Goal: Task Accomplishment & Management: Complete application form

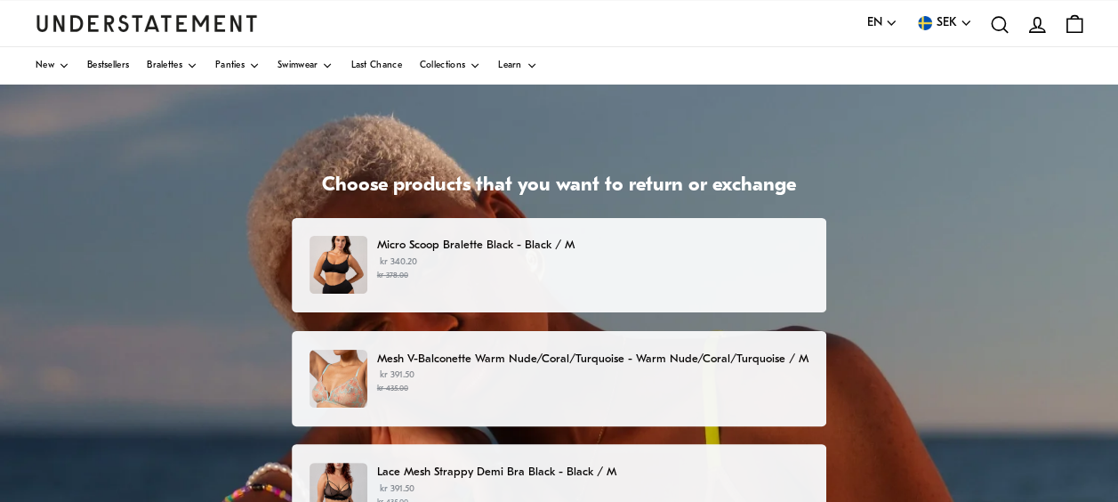
click at [655, 272] on small "kr 378.00" at bounding box center [593, 276] width 432 height 12
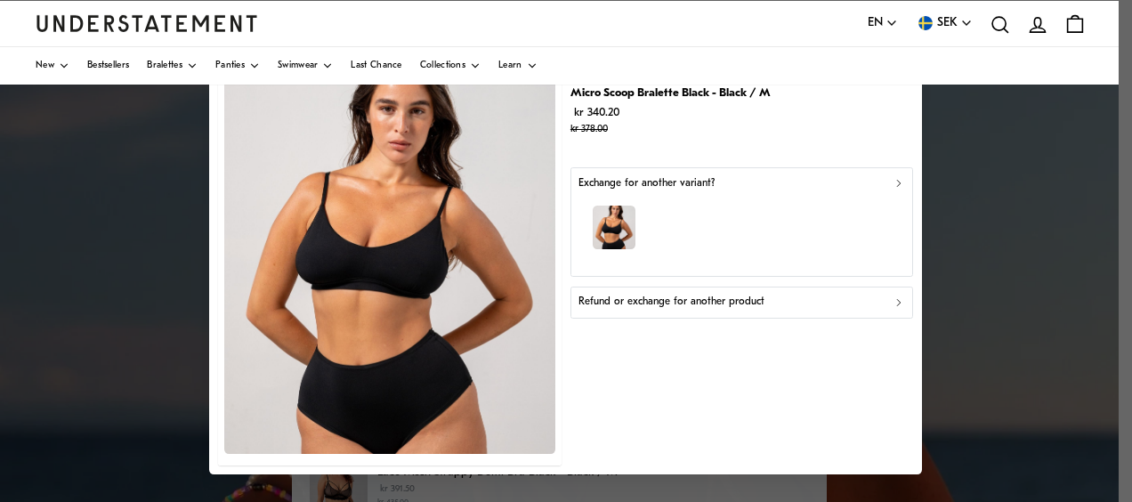
click at [648, 305] on p "Refund or exchange for another product" at bounding box center [671, 303] width 186 height 17
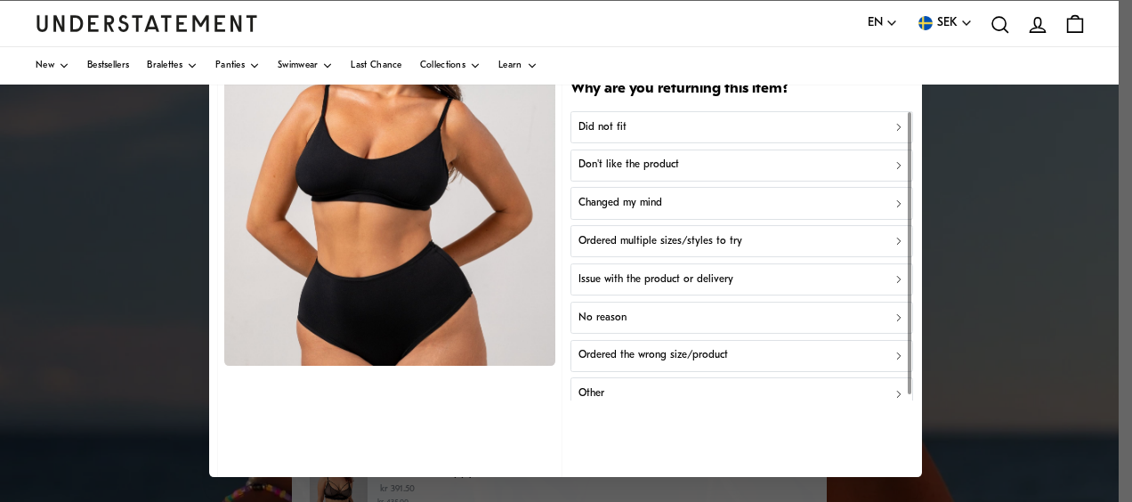
click at [644, 174] on button "Don't like the product" at bounding box center [741, 165] width 343 height 32
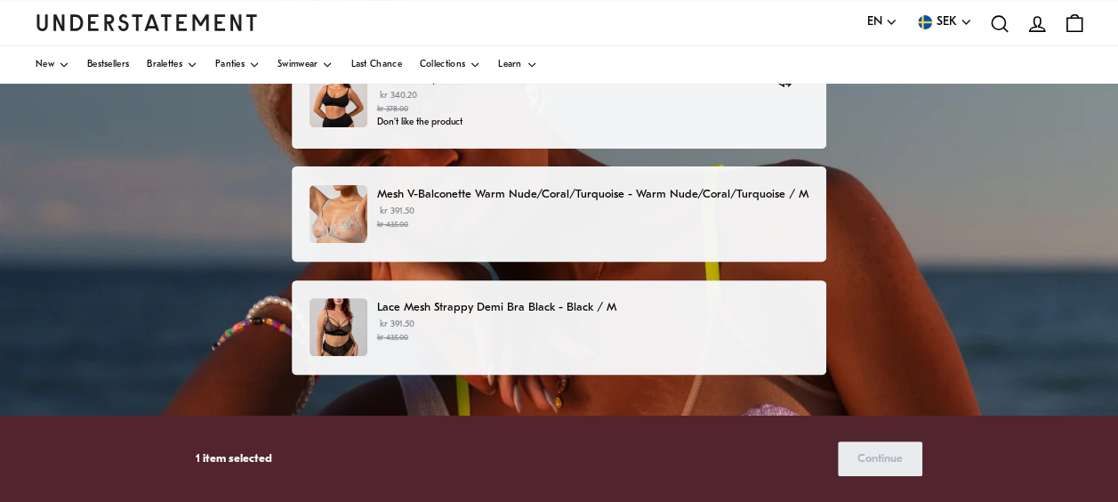
scroll to position [181, 0]
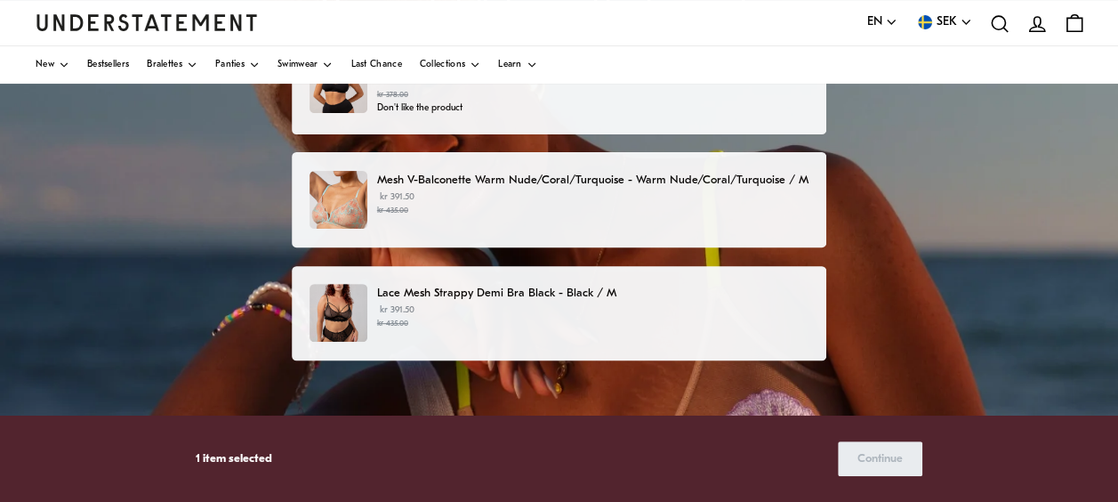
click at [792, 209] on small "kr 435.00" at bounding box center [593, 211] width 432 height 12
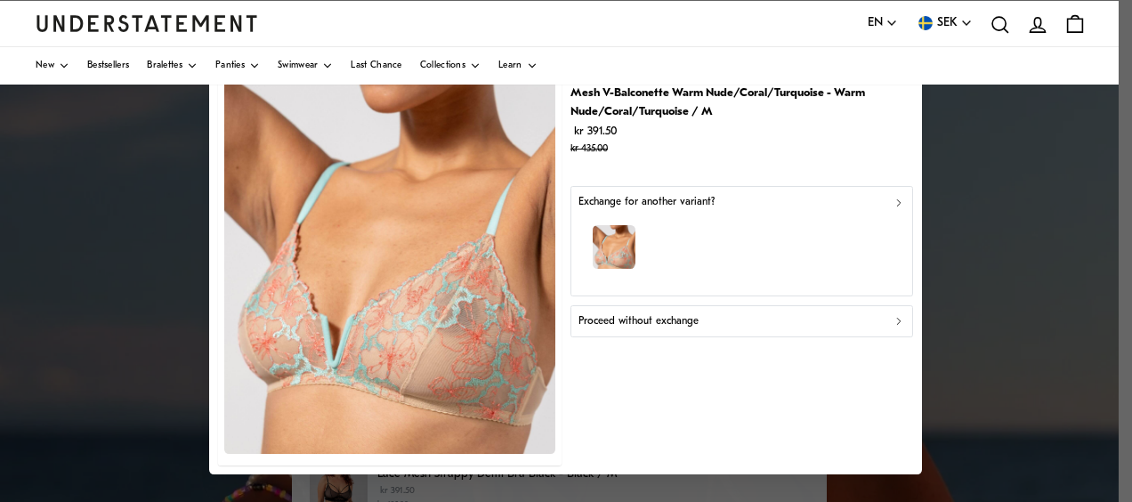
click at [833, 225] on div "button" at bounding box center [741, 249] width 327 height 77
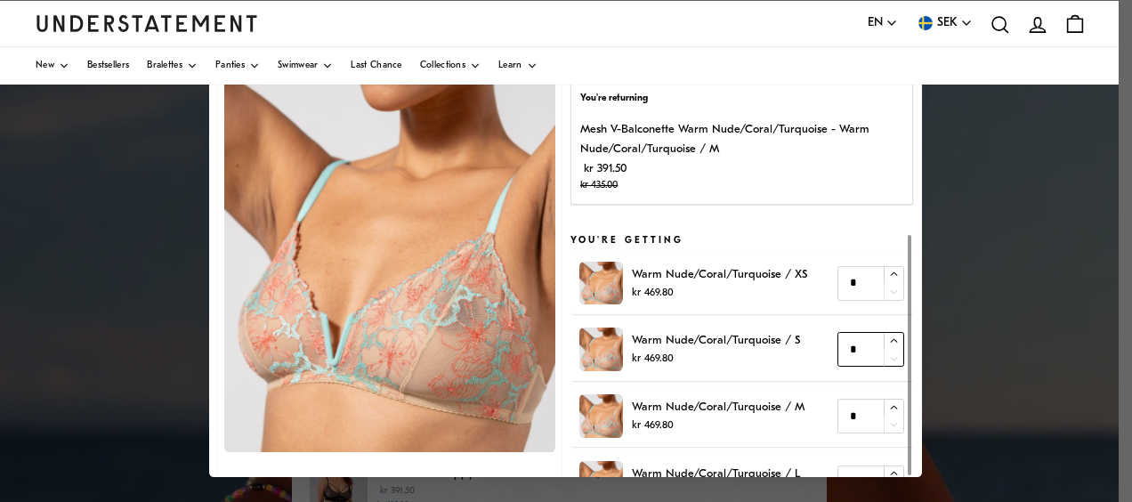
type input "*"
click at [888, 342] on icon "button" at bounding box center [894, 341] width 12 height 12
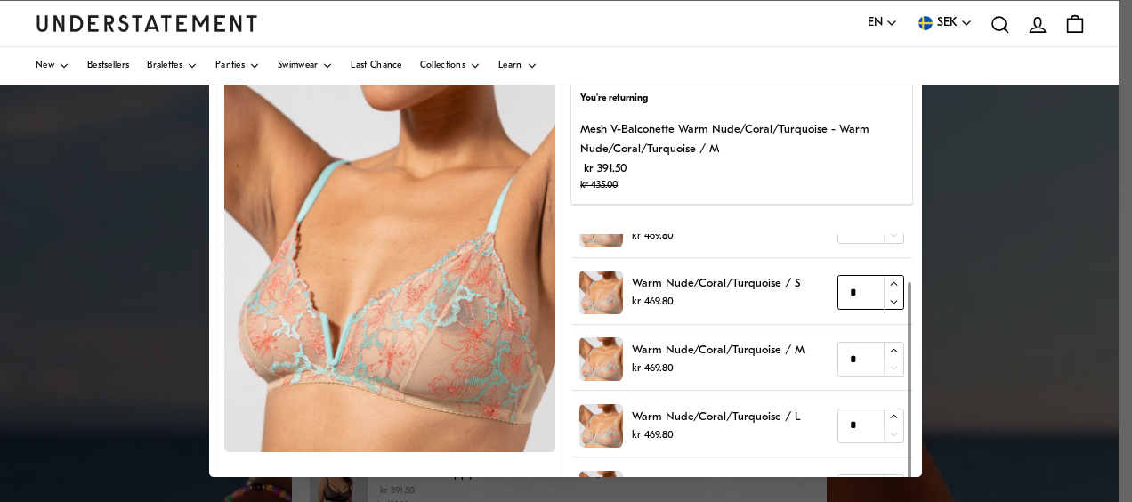
scroll to position [141, 0]
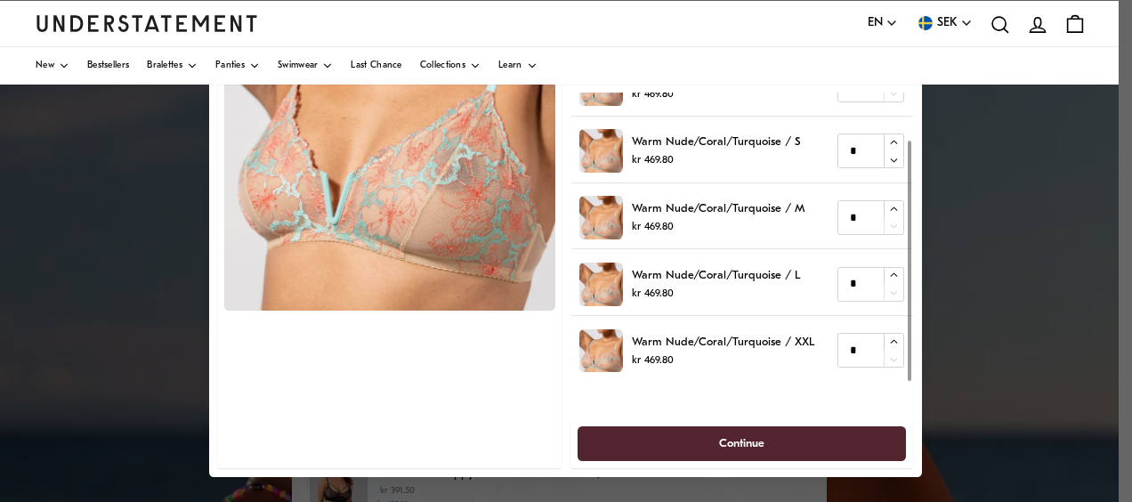
click at [739, 438] on span "Continue" at bounding box center [741, 443] width 45 height 33
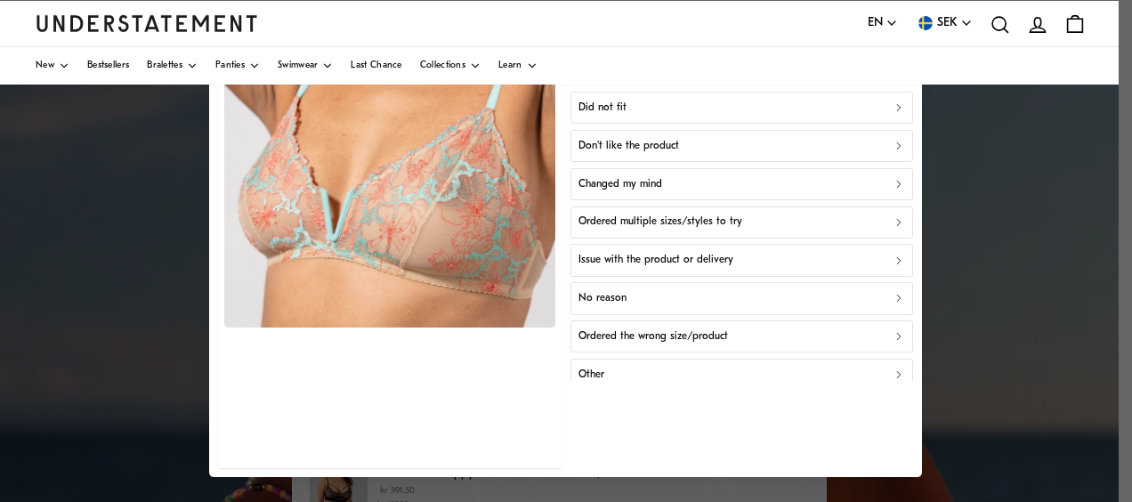
scroll to position [85, 0]
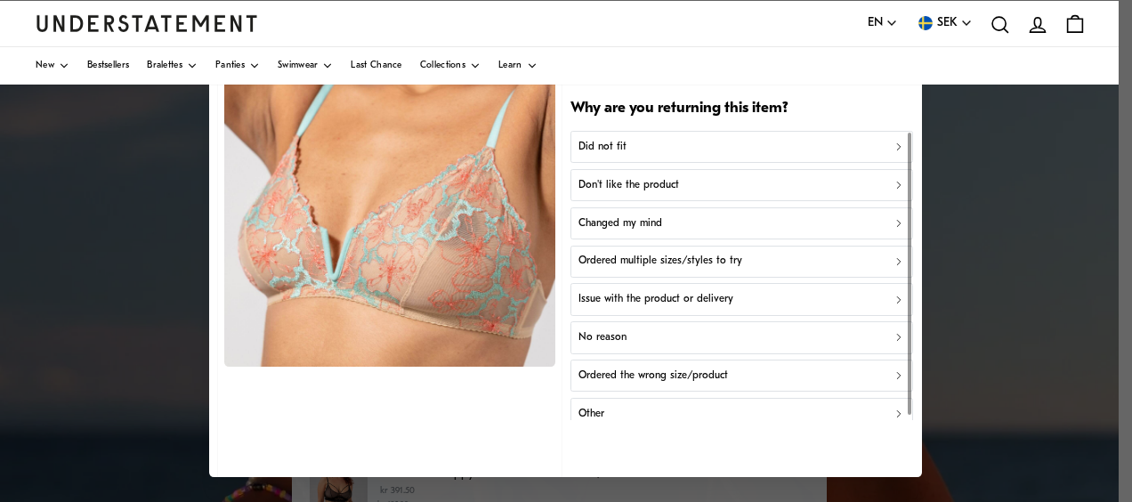
click at [658, 155] on button "Did not fit" at bounding box center [741, 147] width 343 height 32
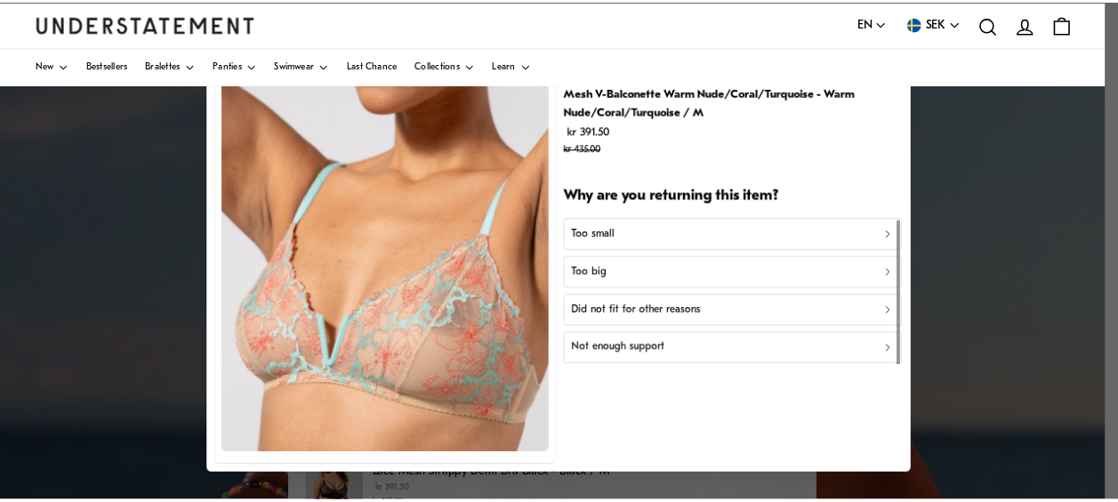
scroll to position [0, 0]
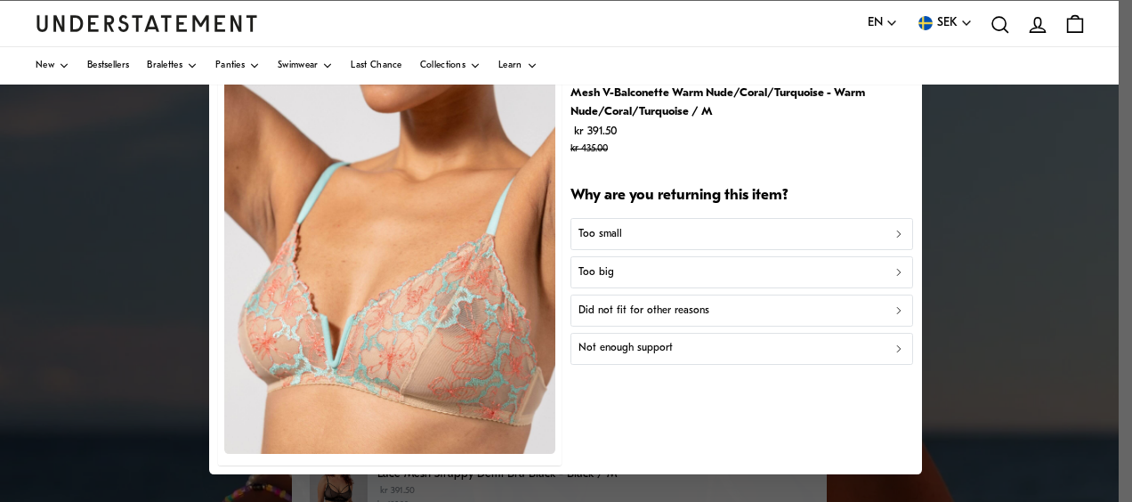
click at [657, 270] on div "Too big" at bounding box center [741, 272] width 327 height 17
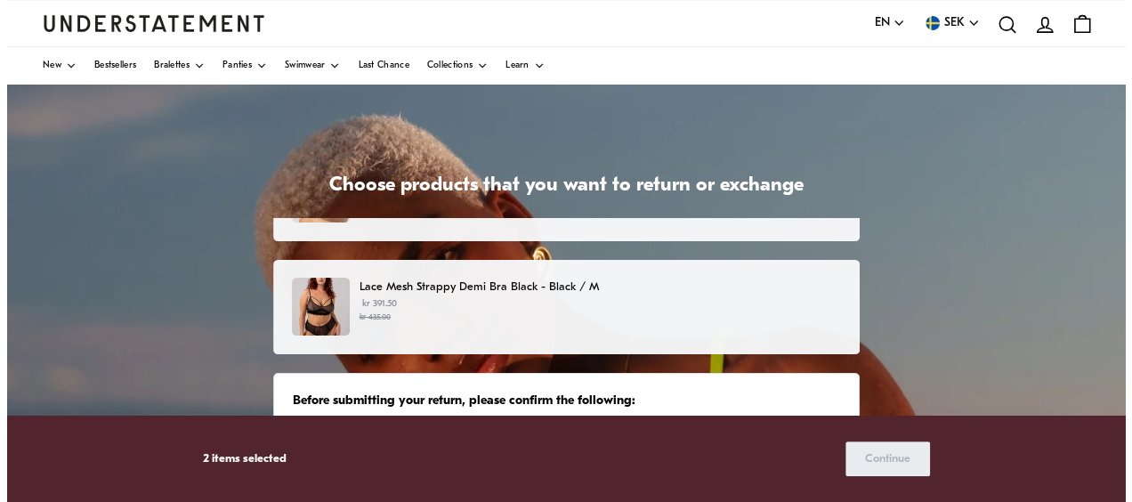
scroll to position [188, 0]
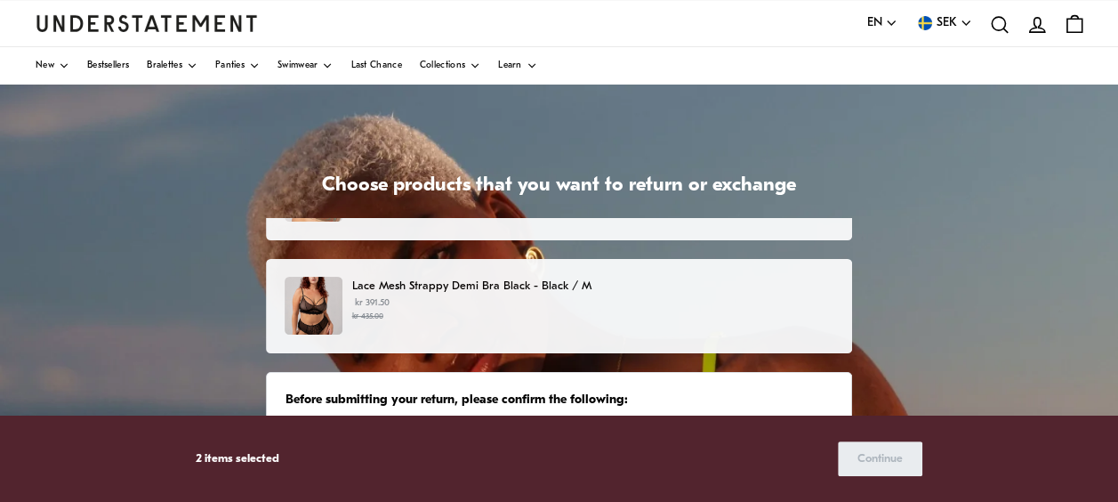
click at [687, 291] on p "Lace Mesh Strappy Demi Bra Black - Black / M" at bounding box center [592, 286] width 481 height 19
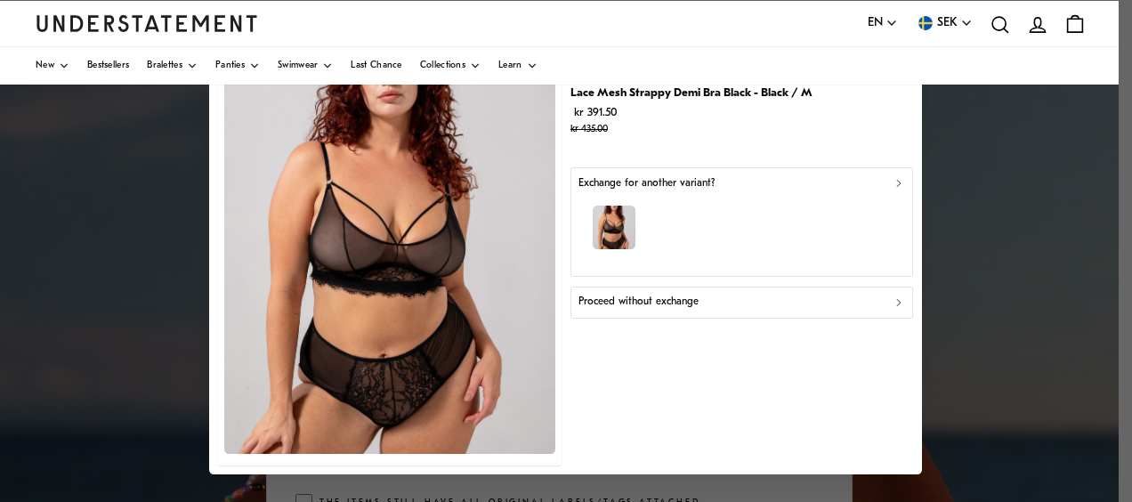
click at [803, 253] on div "button" at bounding box center [741, 230] width 327 height 77
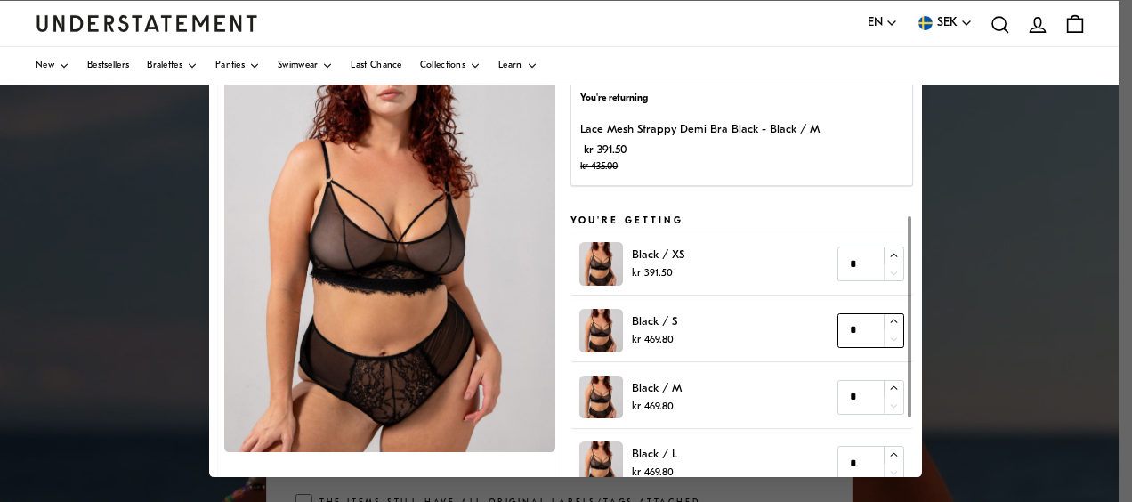
type input "*"
click at [888, 322] on icon "button" at bounding box center [894, 323] width 12 height 12
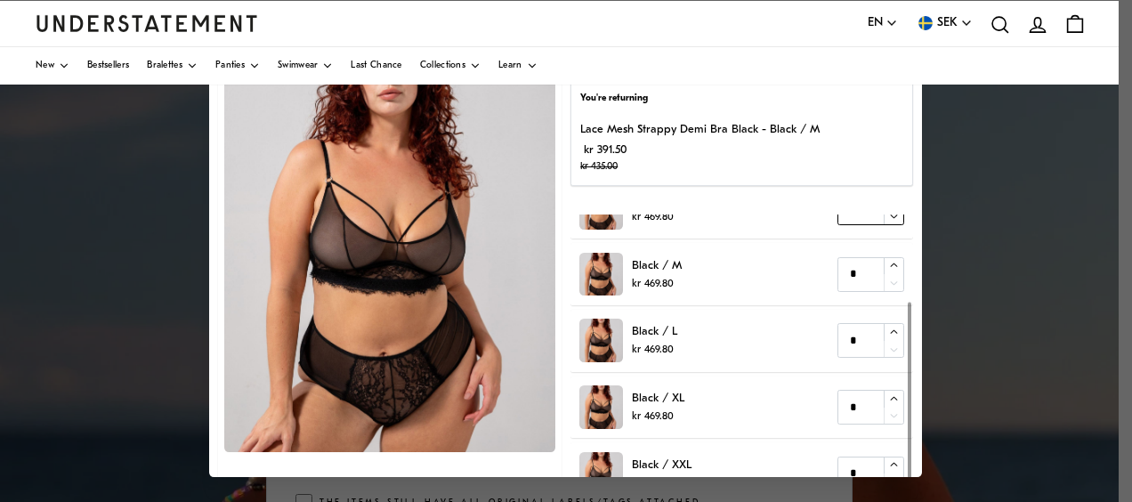
scroll to position [123, 0]
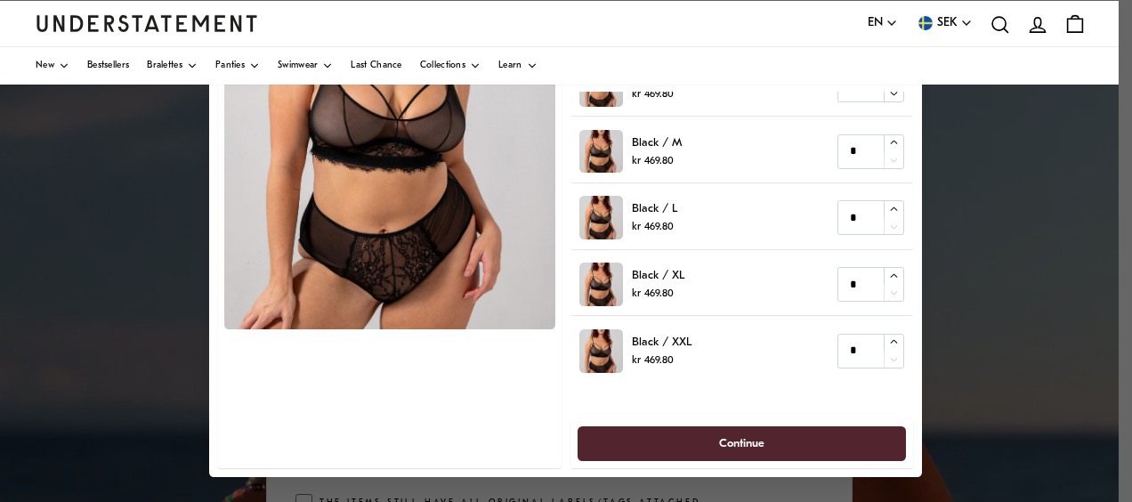
click at [610, 431] on span "Continue" at bounding box center [742, 443] width 290 height 33
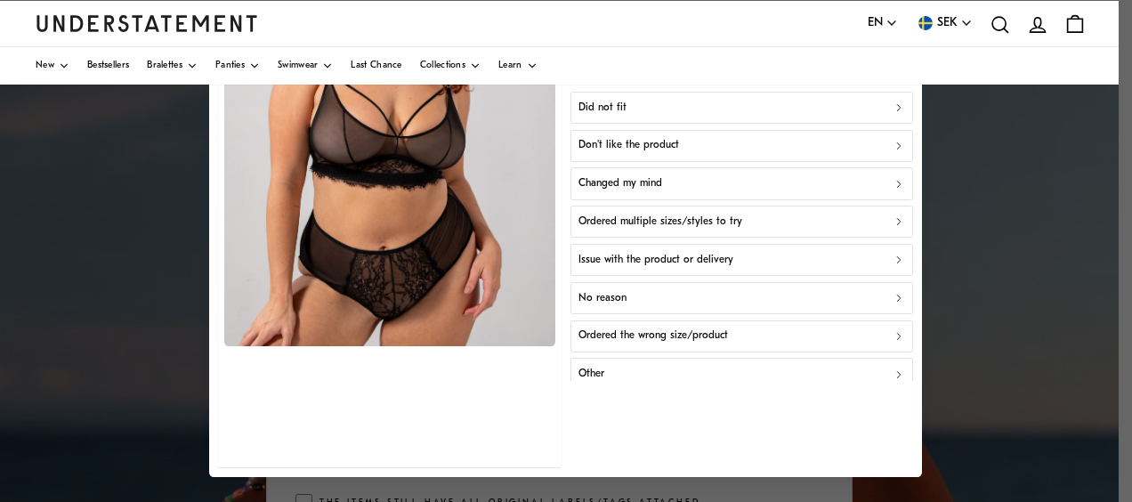
scroll to position [106, 0]
click at [647, 103] on div "Did not fit" at bounding box center [741, 108] width 327 height 17
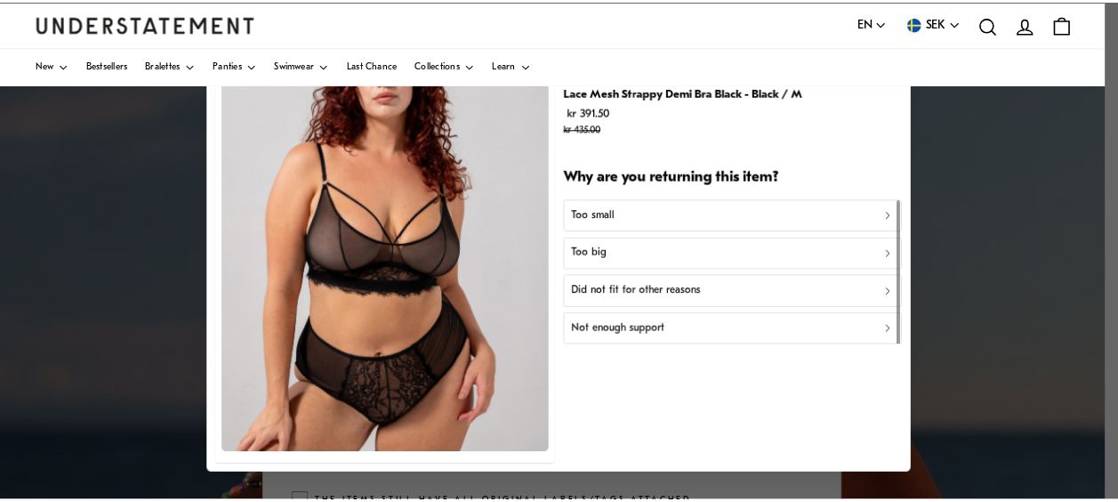
scroll to position [0, 0]
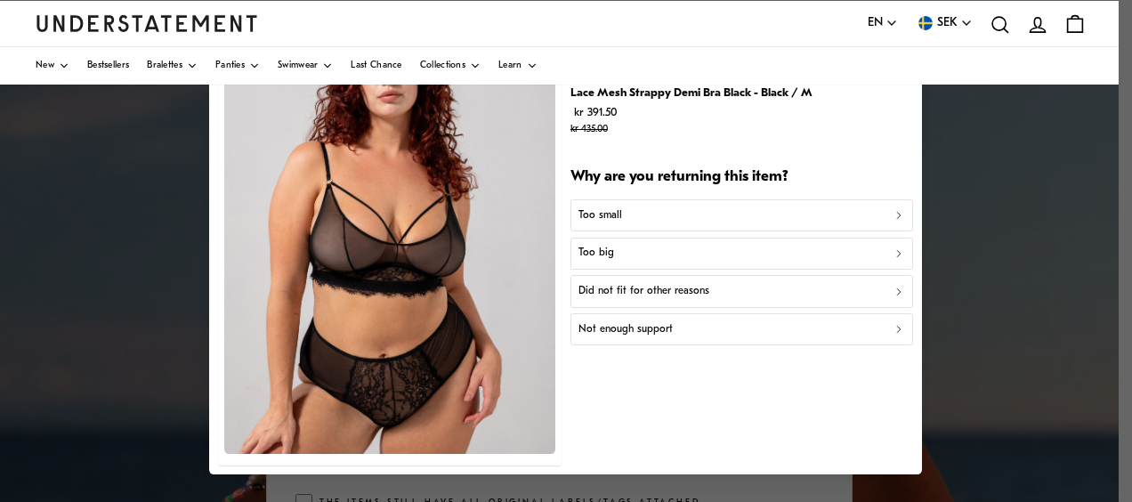
click at [631, 259] on div "Too big" at bounding box center [741, 254] width 327 height 17
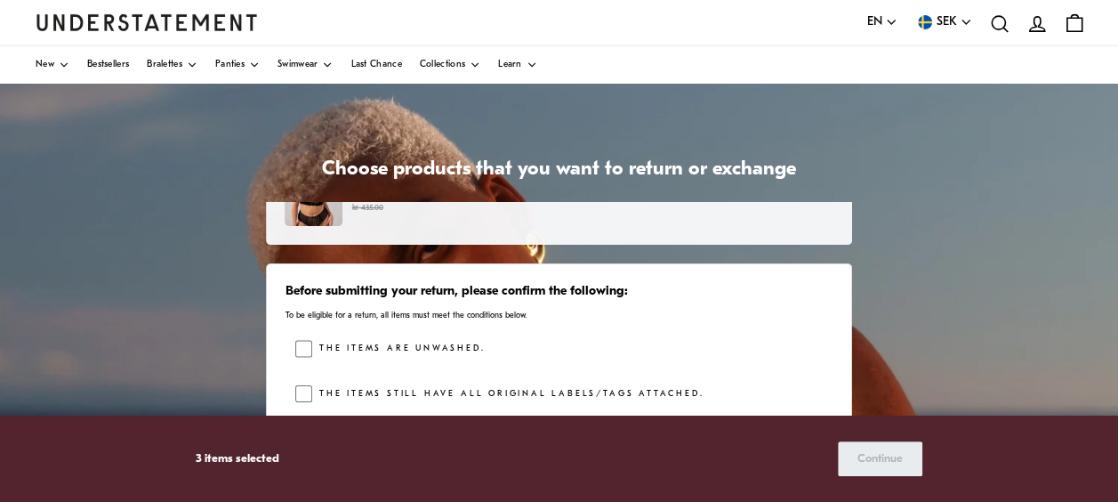
scroll to position [66, 0]
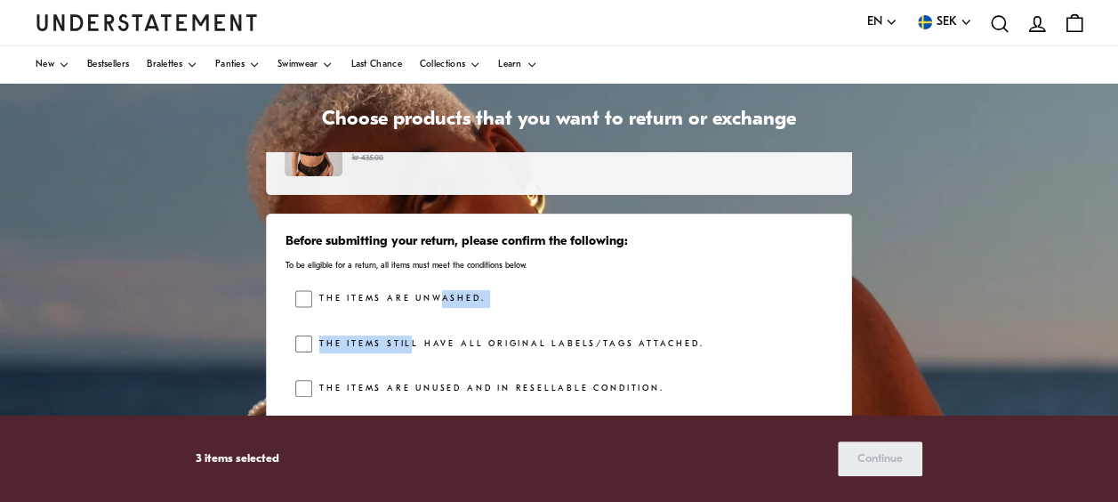
drag, startPoint x: 440, startPoint y: 297, endPoint x: 411, endPoint y: 336, distance: 48.4
click at [411, 336] on div "The items are unwashed. The items still have all original labels/tags attached.…" at bounding box center [563, 348] width 537 height 116
click at [411, 336] on label "The items still have all original labels/tags attached." at bounding box center [507, 344] width 391 height 18
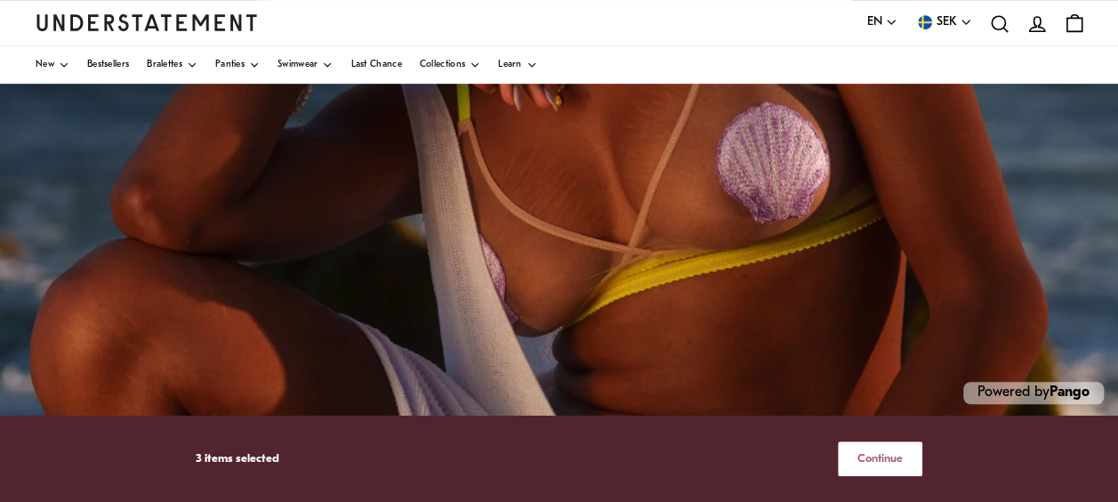
scroll to position [472, 0]
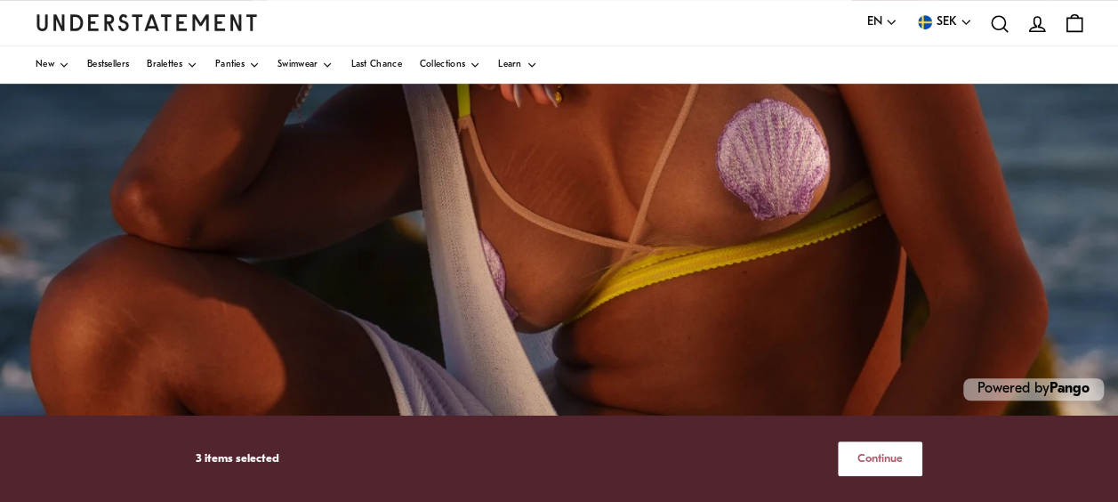
click at [863, 458] on span "Continue" at bounding box center [880, 458] width 45 height 33
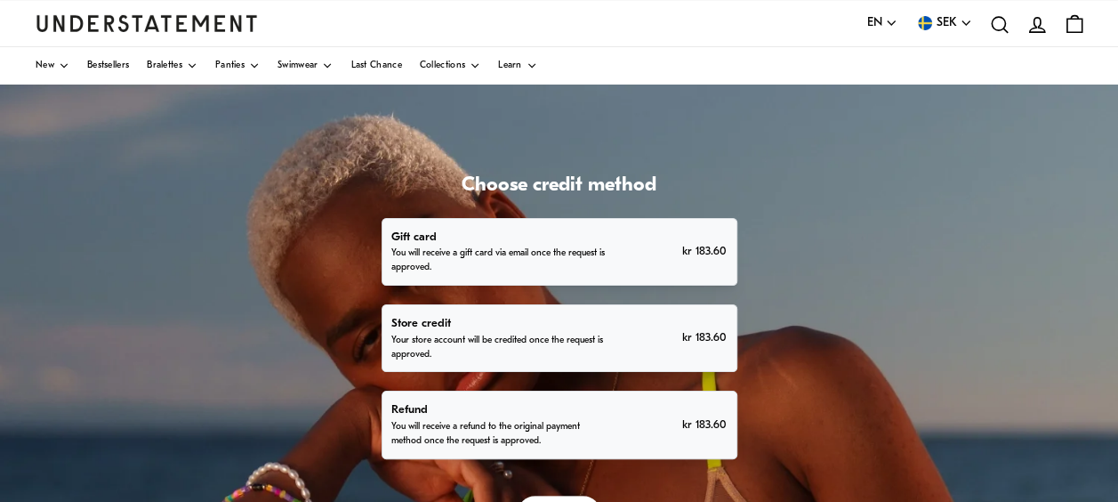
click at [617, 432] on div "Refund You will receive a refund to the original payment method once the reques…" at bounding box center [558, 424] width 335 height 48
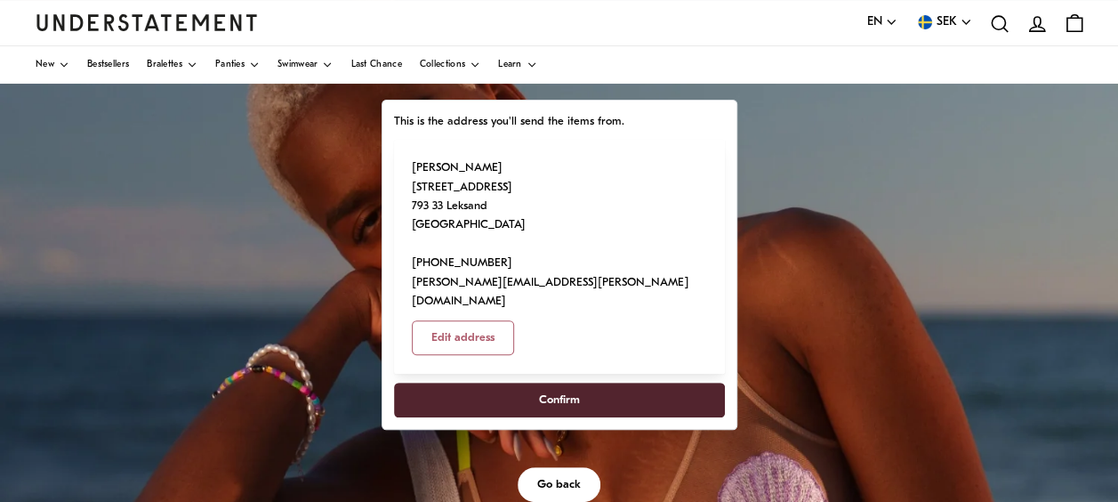
scroll to position [47, 0]
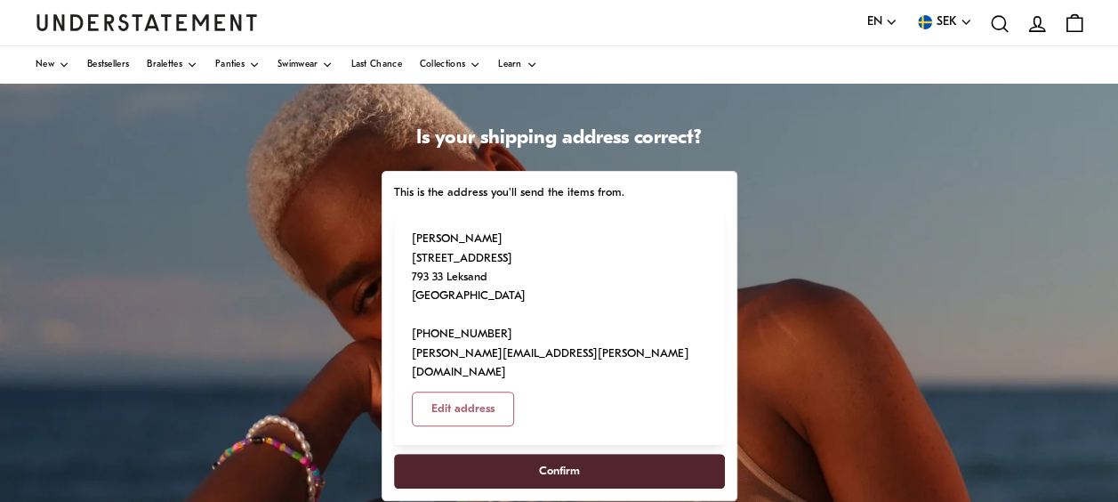
click at [571, 455] on span "Confirm" at bounding box center [559, 471] width 41 height 33
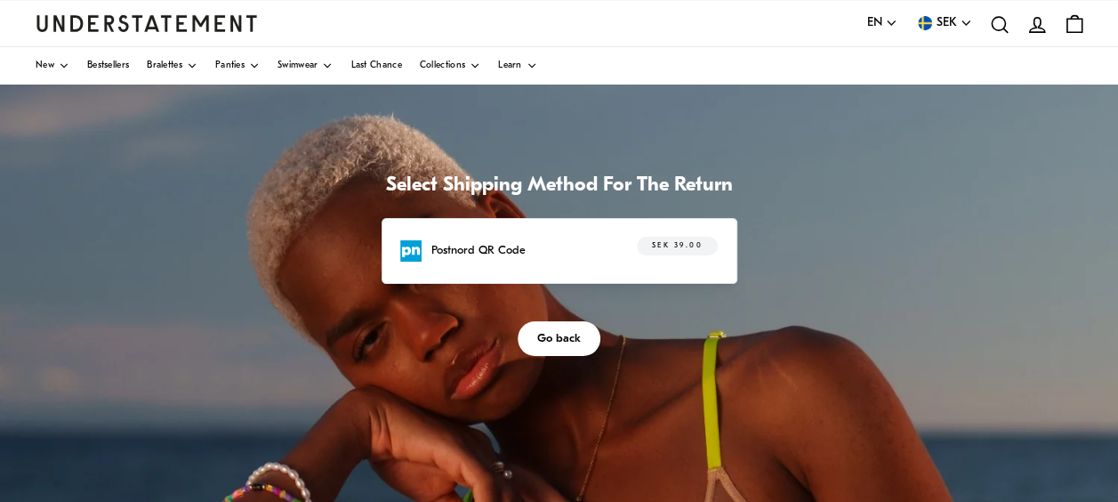
click at [567, 263] on div "Postnord QR Code SEK 39.00" at bounding box center [560, 251] width 356 height 66
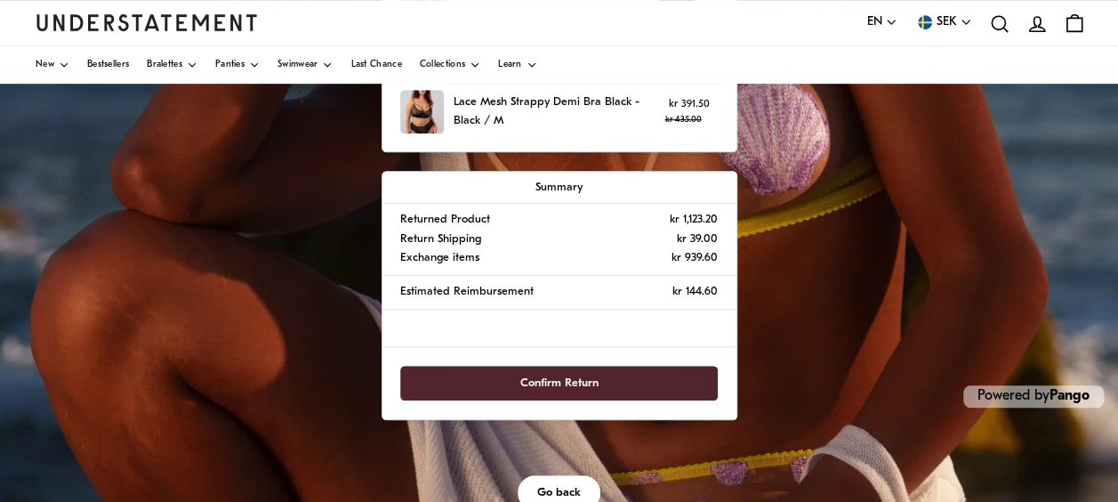
scroll to position [495, 0]
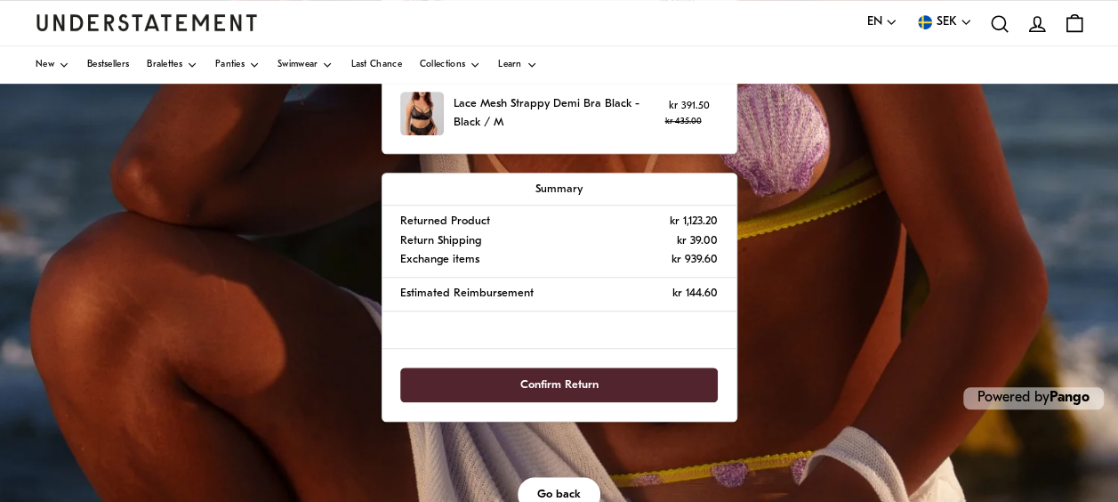
click at [623, 383] on span "Confirm Return" at bounding box center [559, 384] width 278 height 33
